Goal: Obtain resource: Download file/media

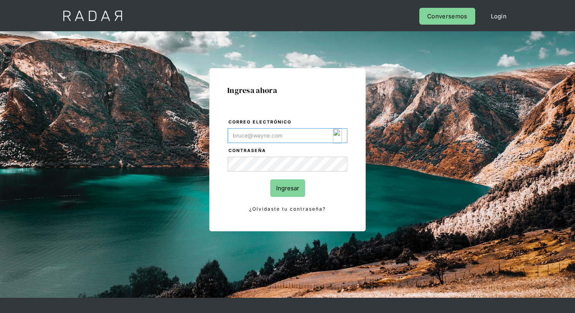
click at [335, 136] on img "Login Form" at bounding box center [337, 136] width 9 height 15
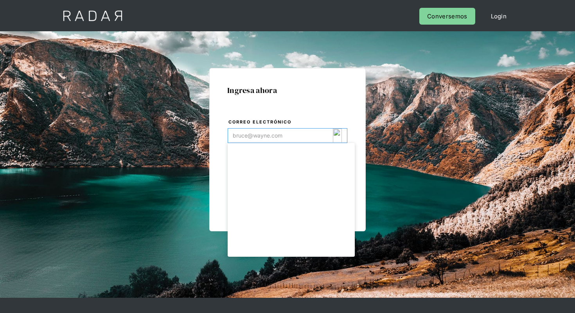
type input "[EMAIL_ADDRESS][DOMAIN_NAME]"
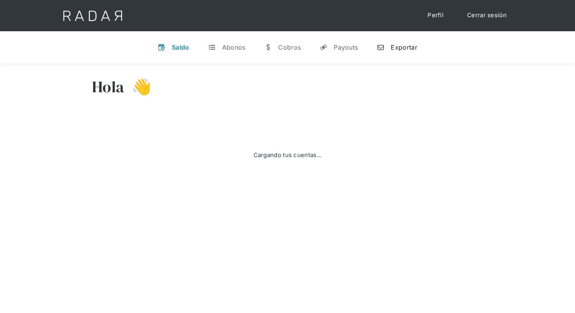
click at [393, 44] on div "Exportar" at bounding box center [404, 47] width 26 height 8
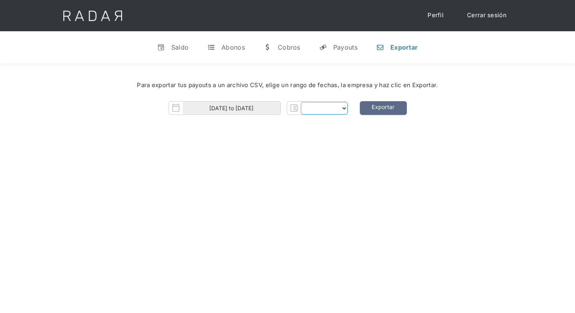
click at [331, 107] on select "Form" at bounding box center [324, 108] width 47 height 13
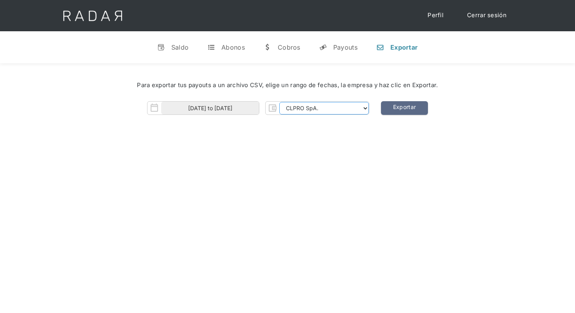
click at [343, 107] on select "CLPRO SpA. Coster SpA. Urigol SpA. Bysolutions SpA. Clmax SpA. Andes Payments S…" at bounding box center [324, 108] width 90 height 13
click at [357, 106] on select "CLPRO SpA. Coster SpA. Urigol SpA. Bysolutions SpA. Clmax SpA. Andes Payments S…" at bounding box center [324, 108] width 90 height 13
select select "bysolutions-rt"
click at [280, 102] on select "CLPRO SpA. Coster SpA. Urigol SpA. Bysolutions SpA. Clmax SpA. Andes Payments S…" at bounding box center [324, 108] width 90 height 13
click at [399, 109] on link "Exportar" at bounding box center [404, 108] width 47 height 14
